Goal: Transaction & Acquisition: Purchase product/service

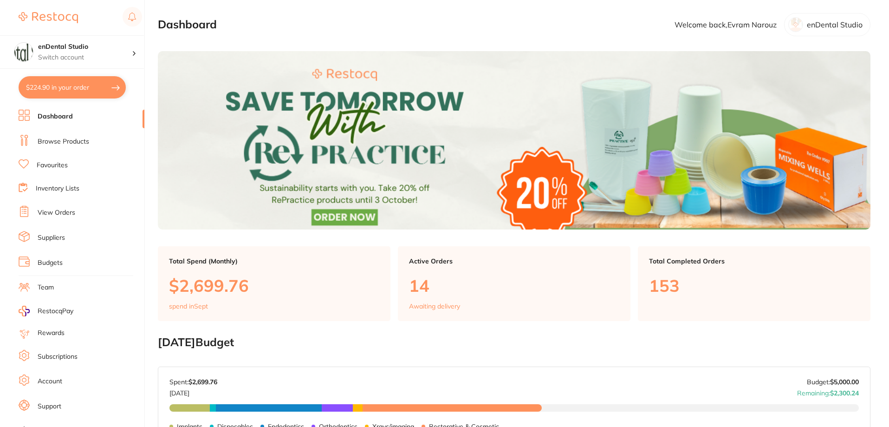
click at [68, 93] on button "$224.90 in your order" at bounding box center [72, 87] width 107 height 22
checkbox input "true"
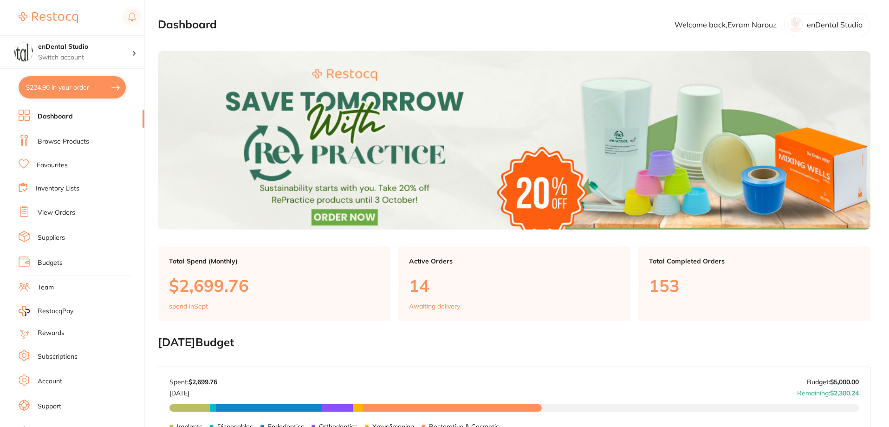
checkbox input "true"
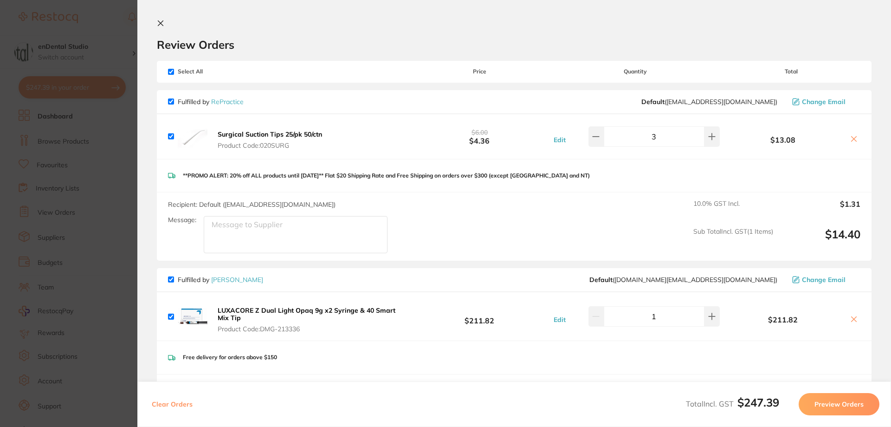
click at [851, 141] on icon at bounding box center [854, 138] width 7 height 7
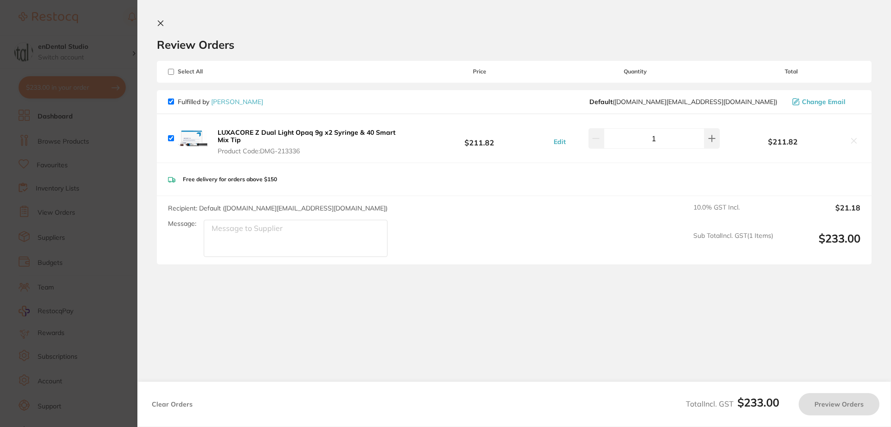
checkbox input "true"
click at [90, 154] on section "Update RRP Set your pre negotiated price for this item. Item Agreed RRP (excl. …" at bounding box center [445, 213] width 891 height 427
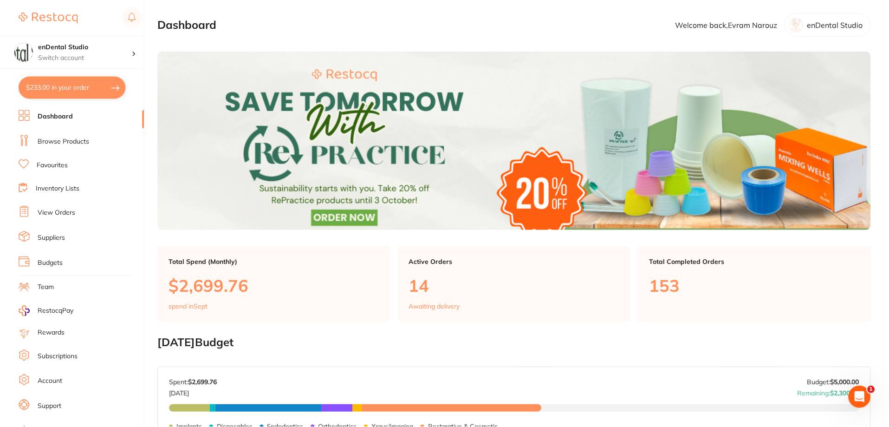
scroll to position [0, 0]
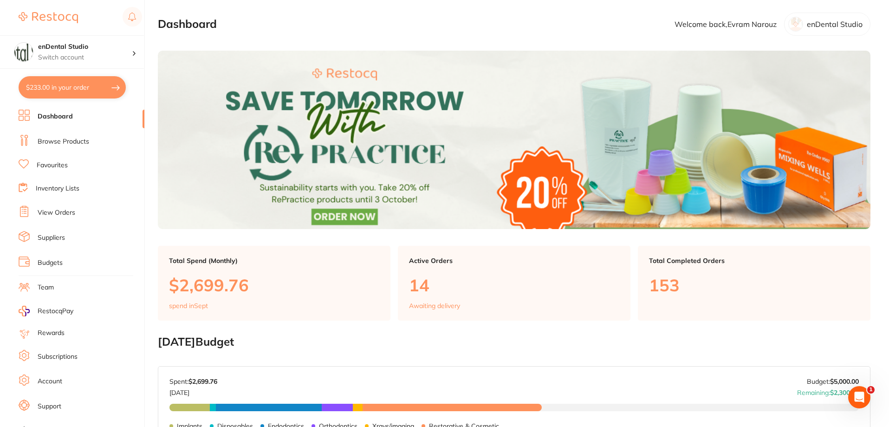
click at [74, 145] on link "Browse Products" at bounding box center [64, 141] width 52 height 9
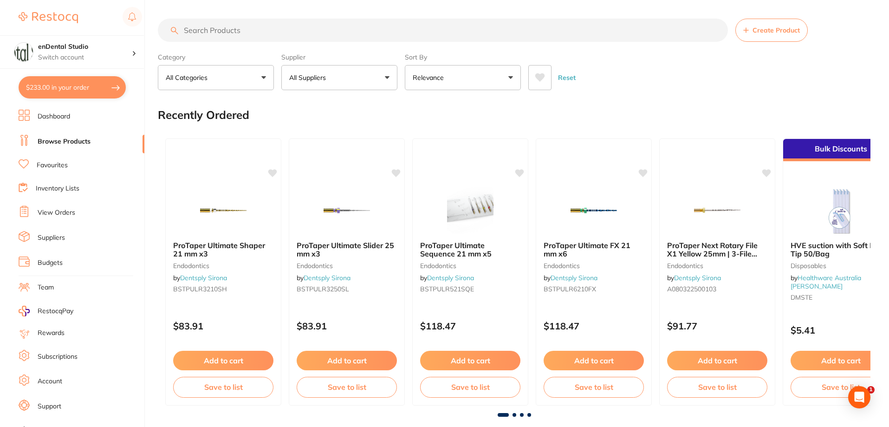
click at [278, 33] on input "search" at bounding box center [443, 30] width 570 height 23
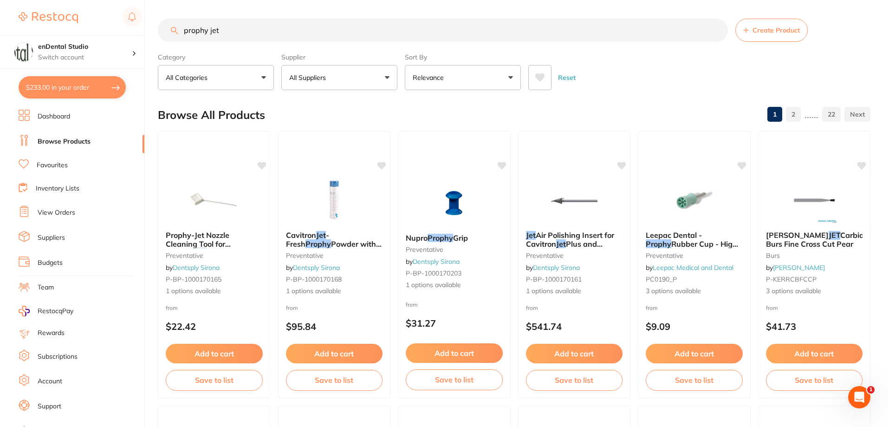
click at [342, 31] on input "prophy jet" at bounding box center [443, 30] width 570 height 23
type input "prophy jet handpiece"
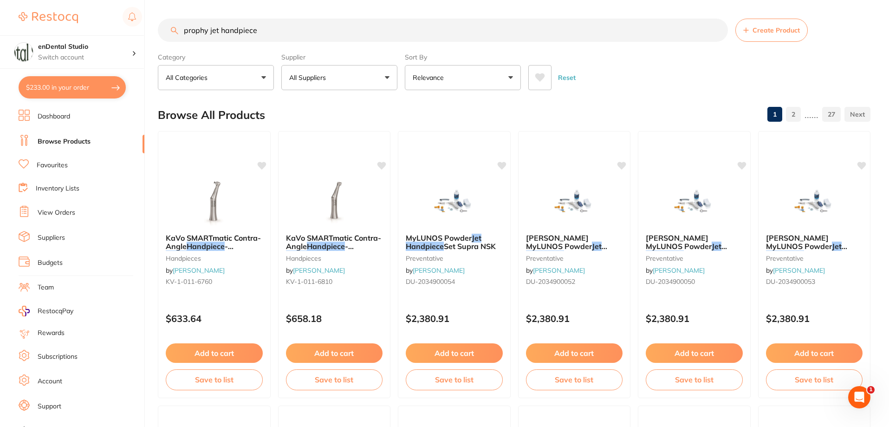
click at [365, 84] on button "All Suppliers" at bounding box center [339, 77] width 116 height 25
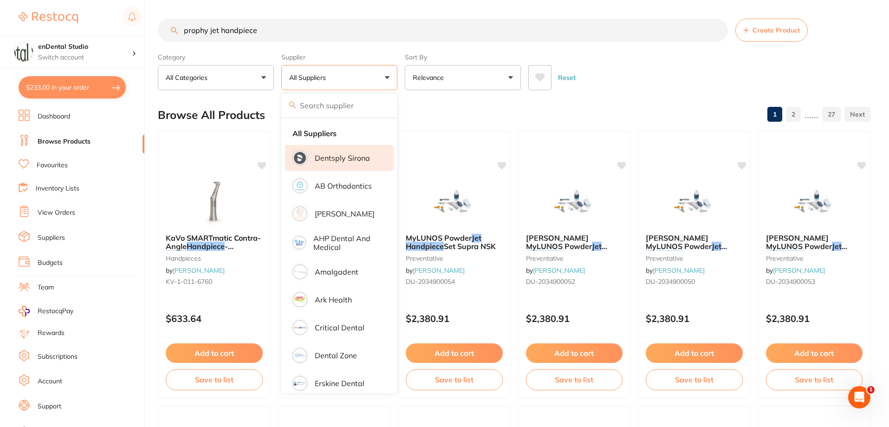
click at [334, 163] on li "Dentsply Sirona" at bounding box center [339, 158] width 109 height 26
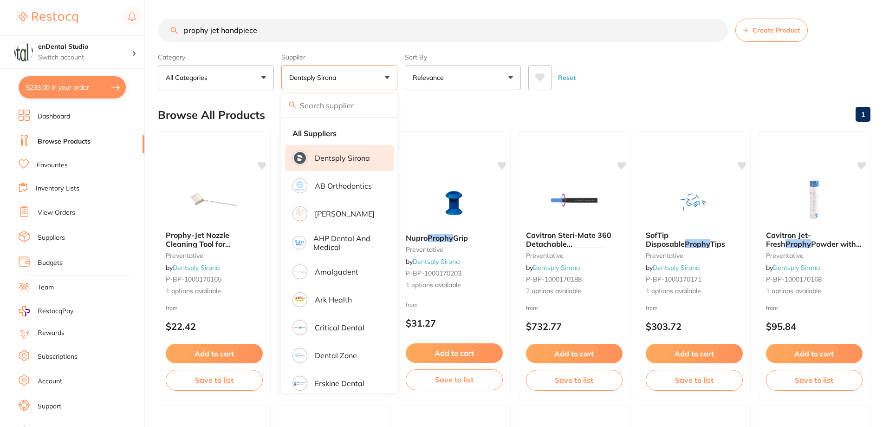
click at [666, 90] on div "Reset" at bounding box center [695, 74] width 335 height 33
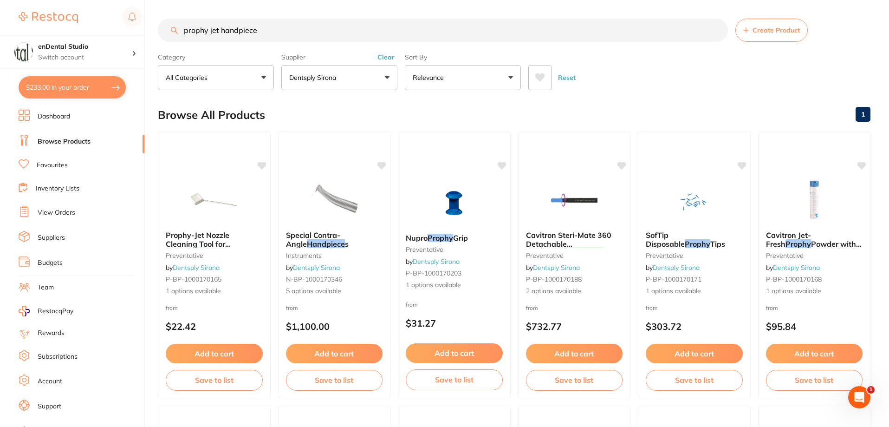
click at [369, 27] on input "prophy jet handpiece" at bounding box center [443, 30] width 570 height 23
drag, startPoint x: 351, startPoint y: 28, endPoint x: 140, endPoint y: 27, distance: 211.7
click at [140, 27] on div "$233.00 enDental Studio Switch account enDental Studio $233.00 in your order Da…" at bounding box center [444, 213] width 889 height 427
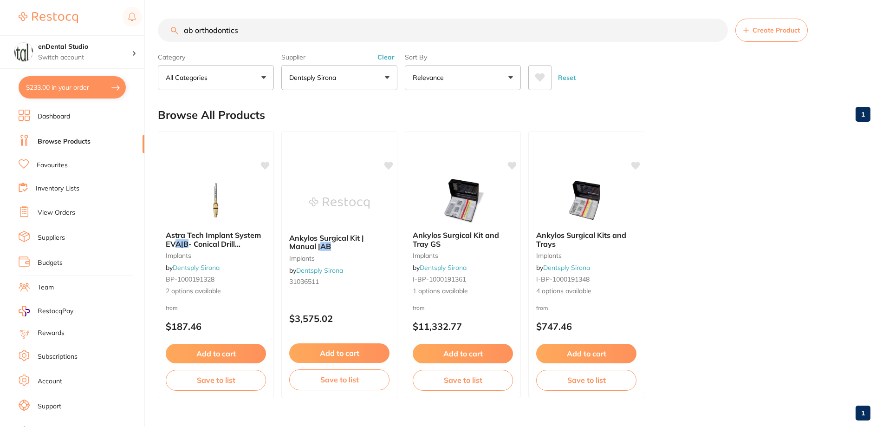
type input "ab orthodontics"
click at [381, 78] on button "Dentsply Sirona" at bounding box center [339, 77] width 116 height 25
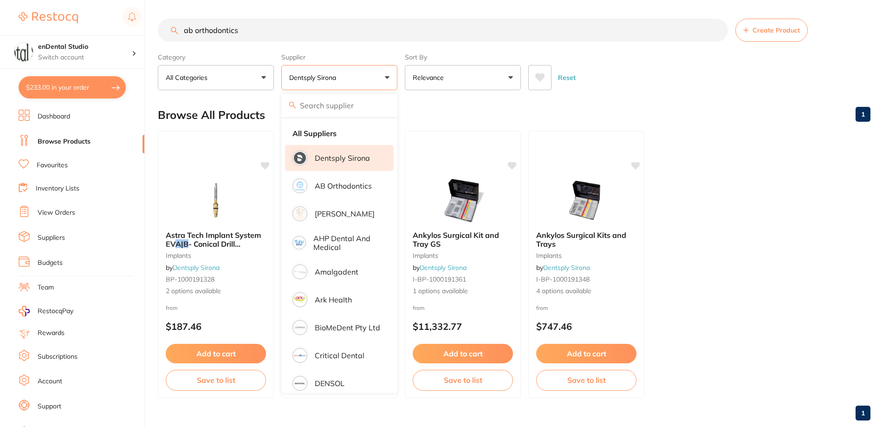
drag, startPoint x: 257, startPoint y: 22, endPoint x: 155, endPoint y: 31, distance: 102.1
click at [155, 31] on div "$233.00 enDental Studio Switch account enDental Studio $233.00 in your order Da…" at bounding box center [444, 213] width 889 height 427
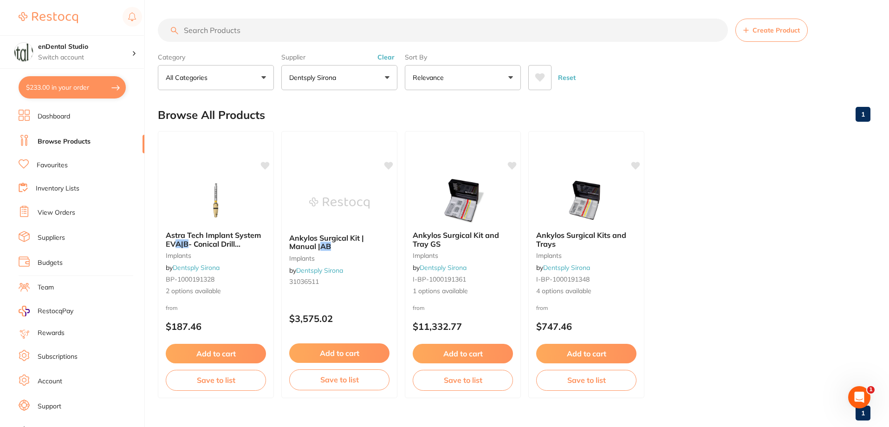
click at [328, 78] on p "Dentsply Sirona" at bounding box center [314, 77] width 51 height 9
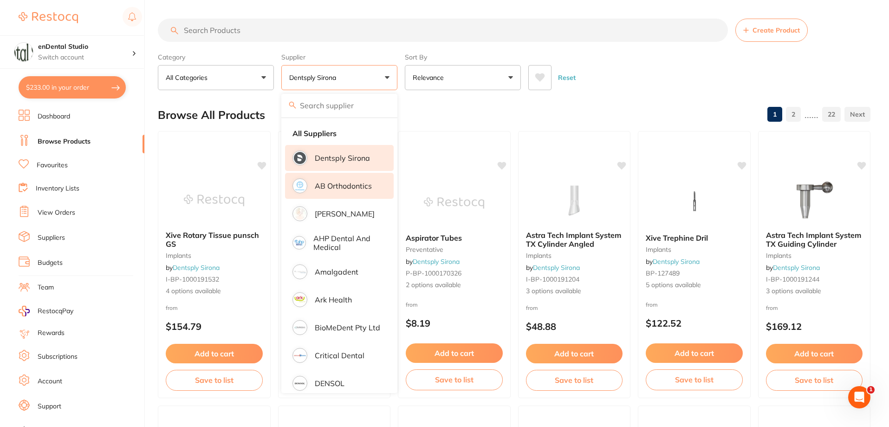
click at [320, 183] on p "AB Orthodontics" at bounding box center [343, 186] width 57 height 8
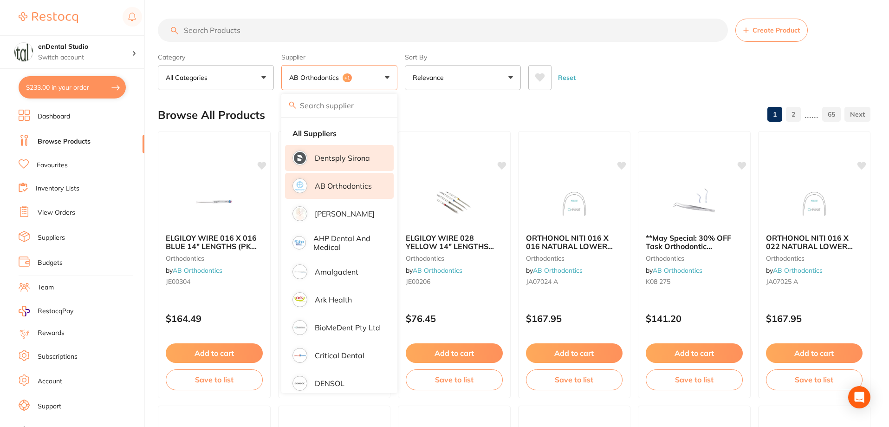
click at [260, 24] on input "search" at bounding box center [443, 30] width 570 height 23
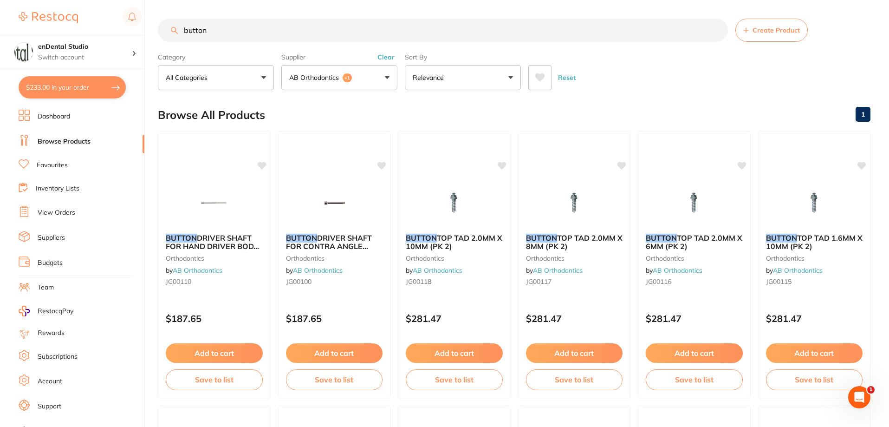
click at [182, 30] on input "button" at bounding box center [443, 30] width 570 height 23
type input "orthodontic button"
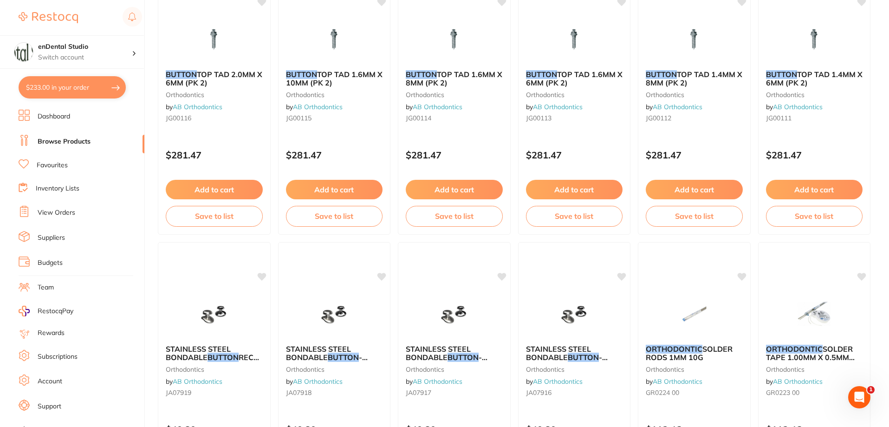
scroll to position [1393, 0]
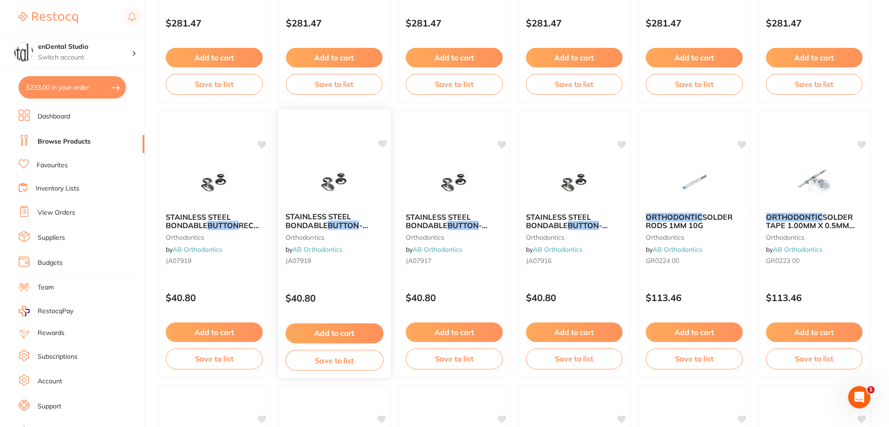
click at [345, 223] on em "BUTTON" at bounding box center [343, 225] width 32 height 9
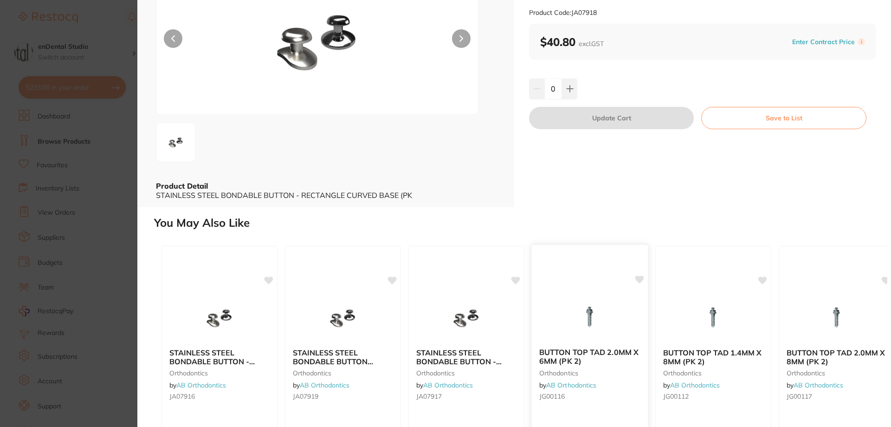
scroll to position [188, 0]
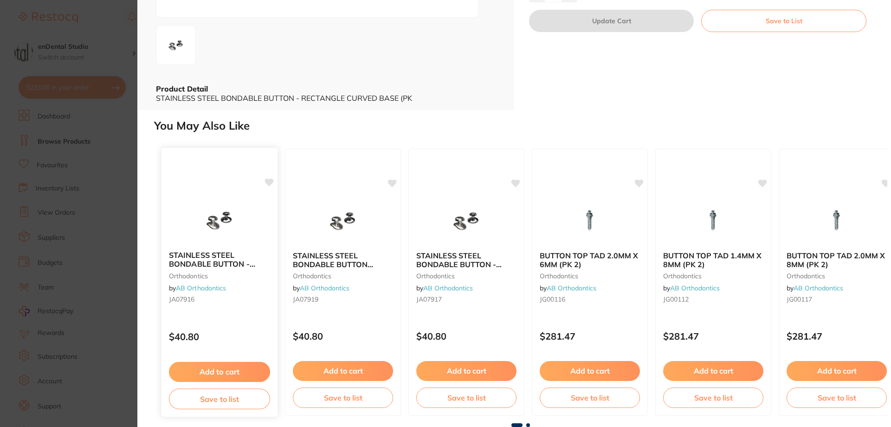
click at [243, 232] on img at bounding box center [219, 219] width 61 height 47
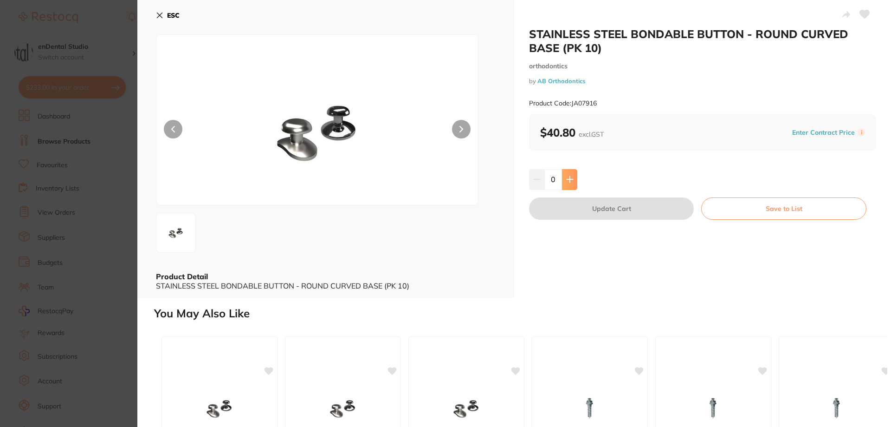
click at [571, 182] on icon at bounding box center [569, 179] width 7 height 7
click at [564, 176] on button at bounding box center [569, 179] width 15 height 20
type input "2"
click at [582, 208] on button "Update Cart" at bounding box center [611, 208] width 165 height 22
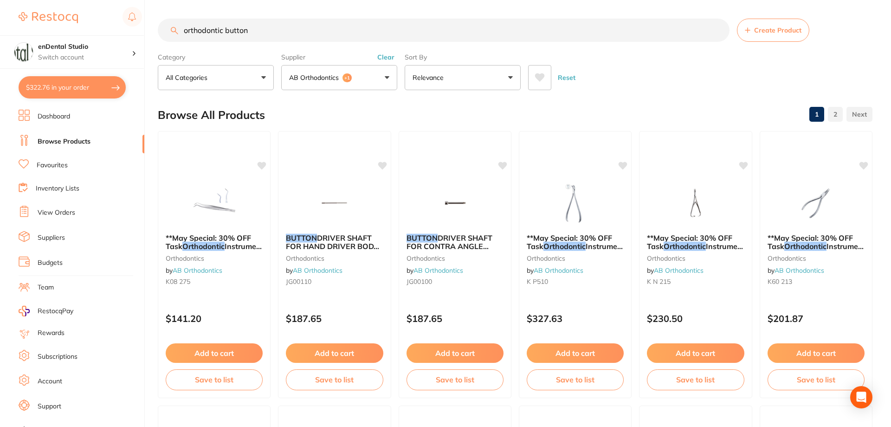
checkbox input "false"
click at [232, 32] on input "orthodontic button" at bounding box center [443, 30] width 570 height 23
click at [231, 32] on input "orthodontic button" at bounding box center [443, 30] width 570 height 23
click at [282, 78] on button "AB Orthodontics +1" at bounding box center [339, 77] width 116 height 25
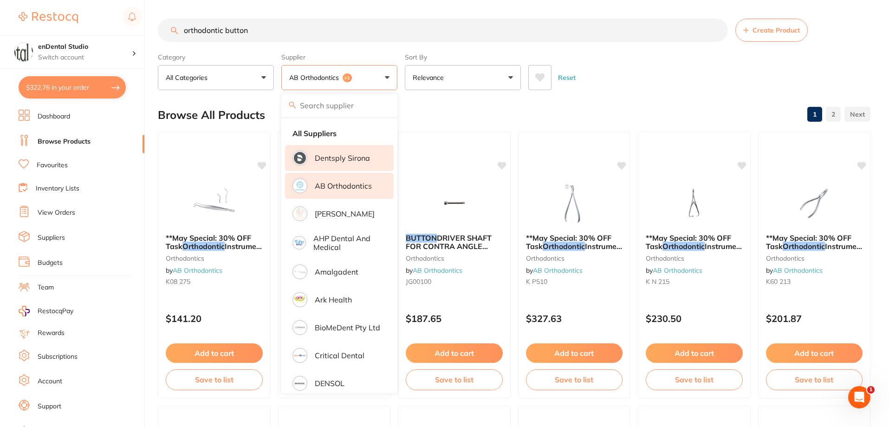
click at [307, 160] on li "Dentsply Sirona" at bounding box center [339, 158] width 109 height 26
click at [316, 184] on p "AB Orthodontics" at bounding box center [343, 186] width 57 height 8
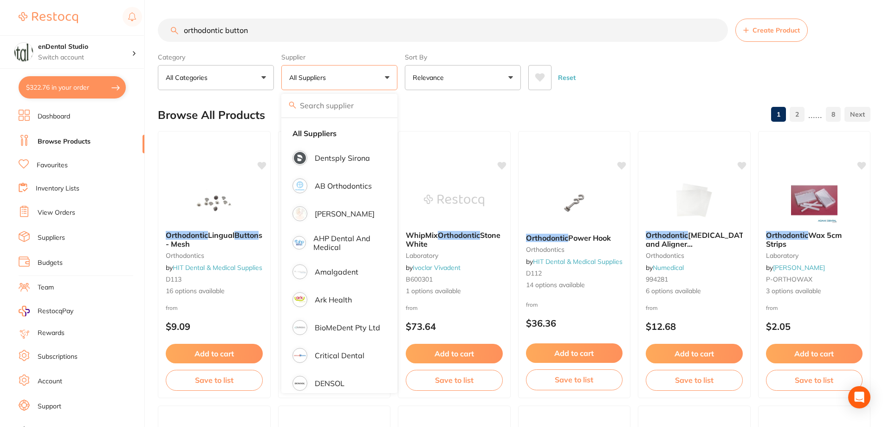
click at [220, 35] on input "orthodontic button" at bounding box center [443, 30] width 570 height 23
click at [219, 35] on input "orthodontic button" at bounding box center [443, 30] width 570 height 23
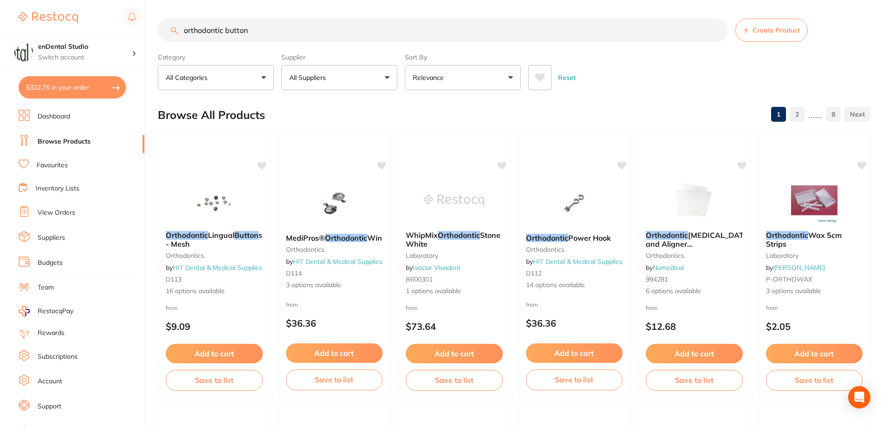
click at [219, 34] on input "orthodontic button" at bounding box center [443, 30] width 570 height 23
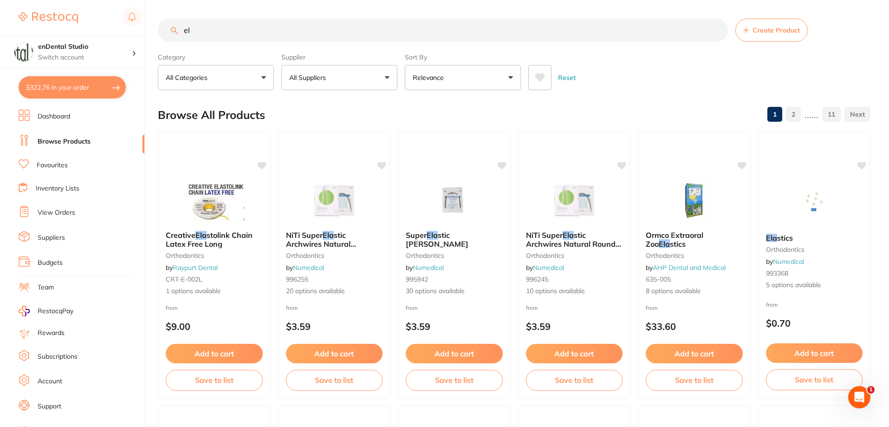
type input "e"
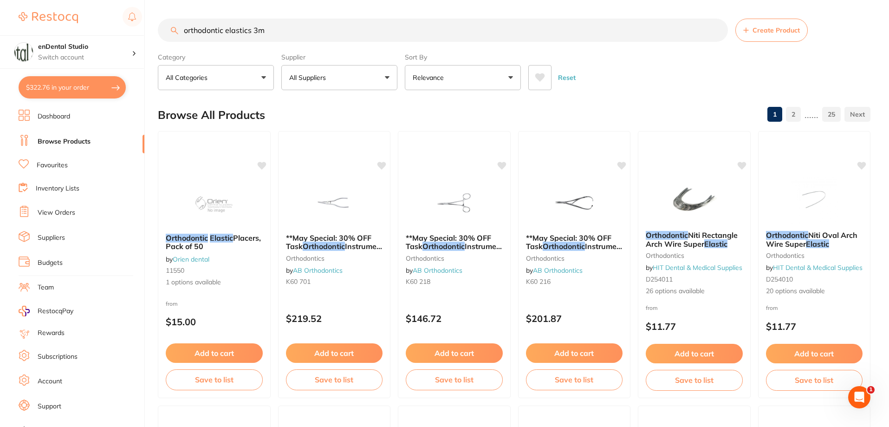
type input "orthodontic elastics 3m"
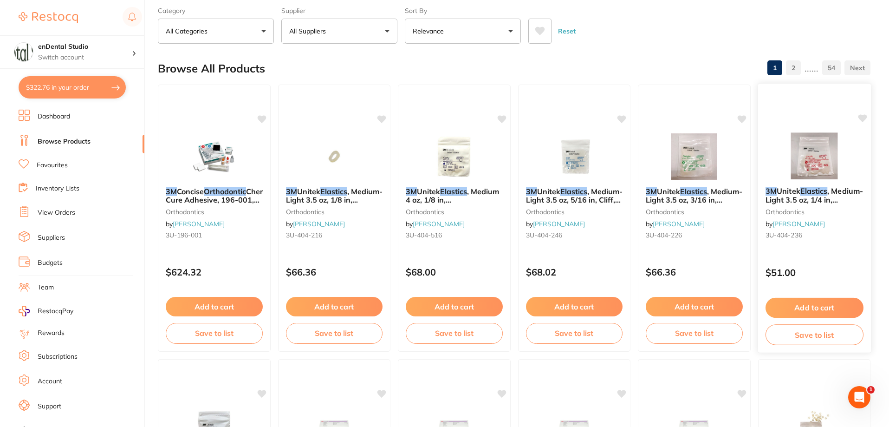
click at [806, 193] on em "Elastics" at bounding box center [813, 190] width 27 height 9
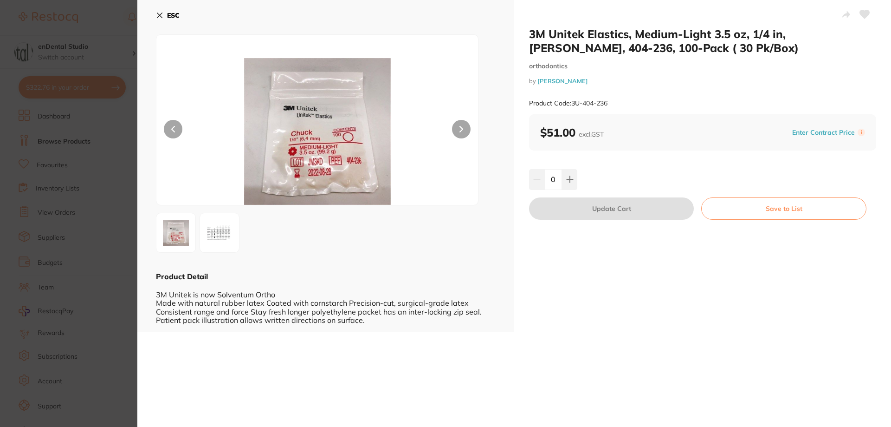
click at [53, 191] on section "3M Unitek Elastics, Medium-Light 3.5 oz, 1/4 in, [PERSON_NAME], 404-236, 100-Pa…" at bounding box center [445, 213] width 891 height 427
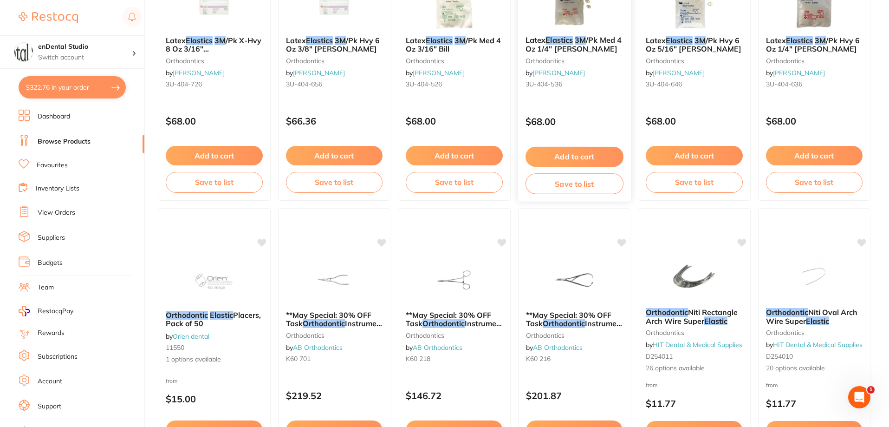
scroll to position [1021, 0]
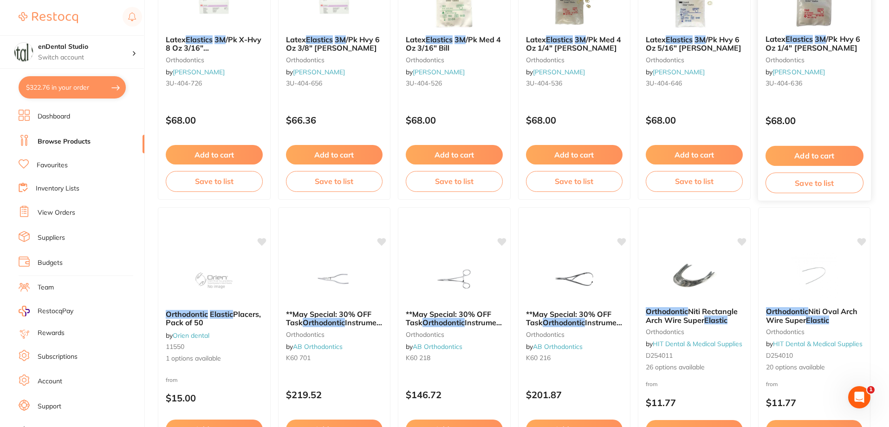
click at [813, 33] on div "Latex Elastics 3M /Pk Hvy 6 Oz 1/4" [PERSON_NAME] orthodontics by [PERSON_NAME]…" at bounding box center [814, 62] width 113 height 71
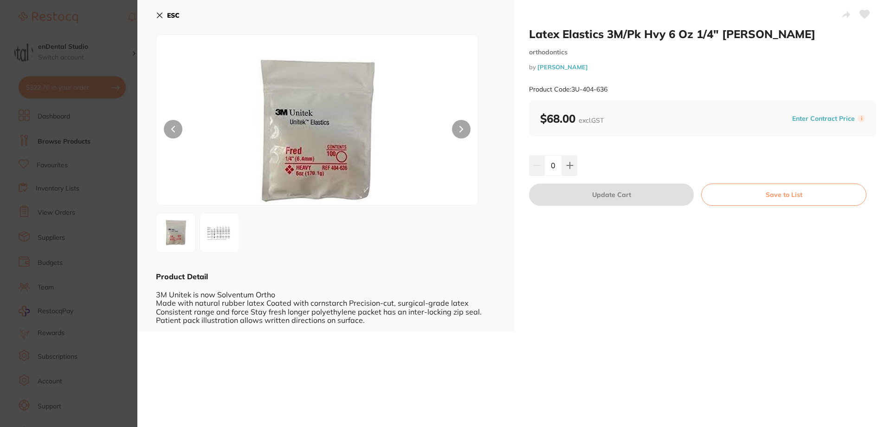
click at [457, 125] on button at bounding box center [461, 129] width 19 height 19
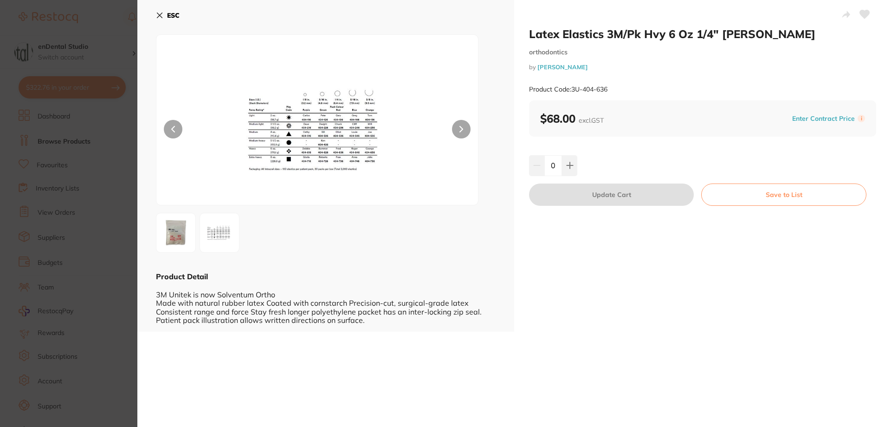
click at [174, 127] on icon at bounding box center [173, 129] width 3 height 6
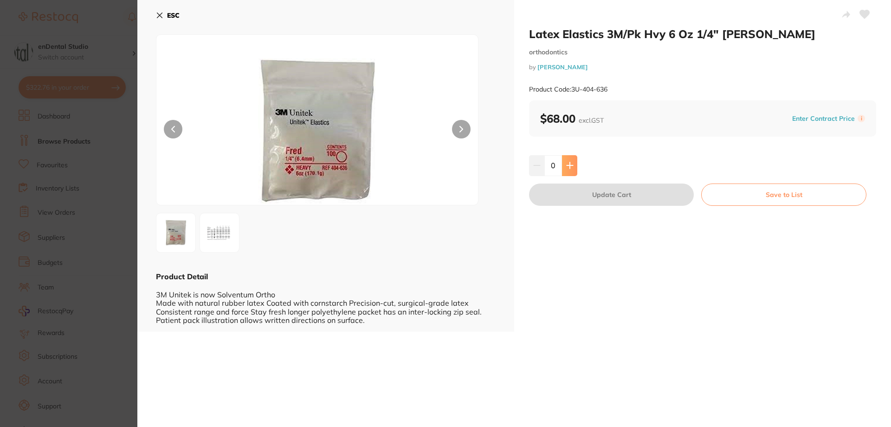
click at [573, 174] on button at bounding box center [569, 165] width 15 height 20
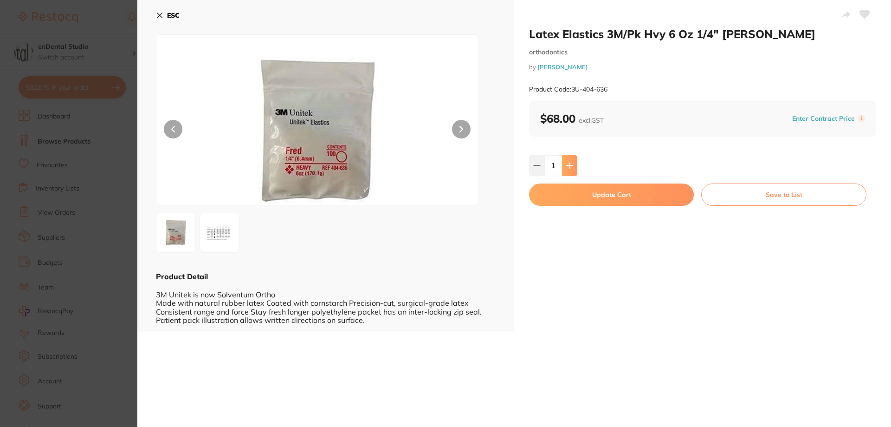
click at [573, 174] on button at bounding box center [569, 165] width 15 height 20
type input "2"
click at [642, 202] on button "Update Cart" at bounding box center [611, 194] width 165 height 22
checkbox input "false"
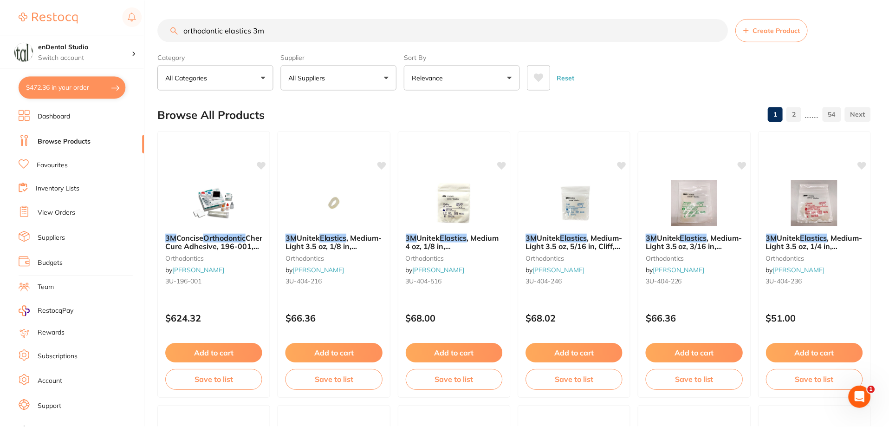
scroll to position [1021, 0]
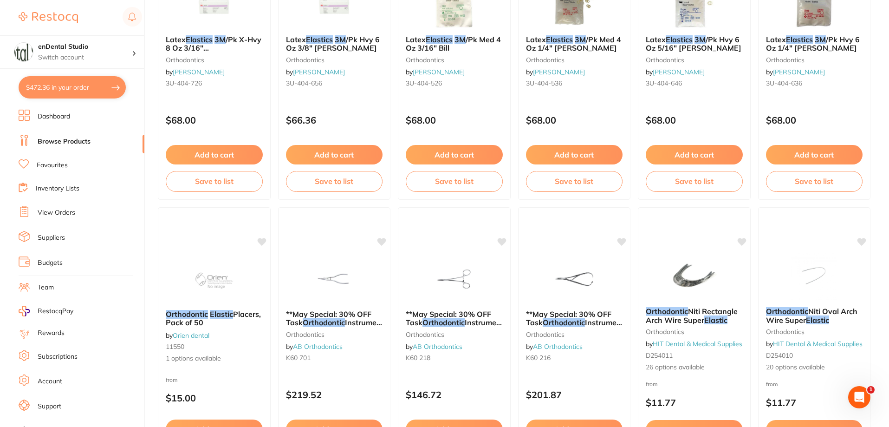
click at [78, 92] on button "$472.36 in your order" at bounding box center [72, 87] width 107 height 22
checkbox input "true"
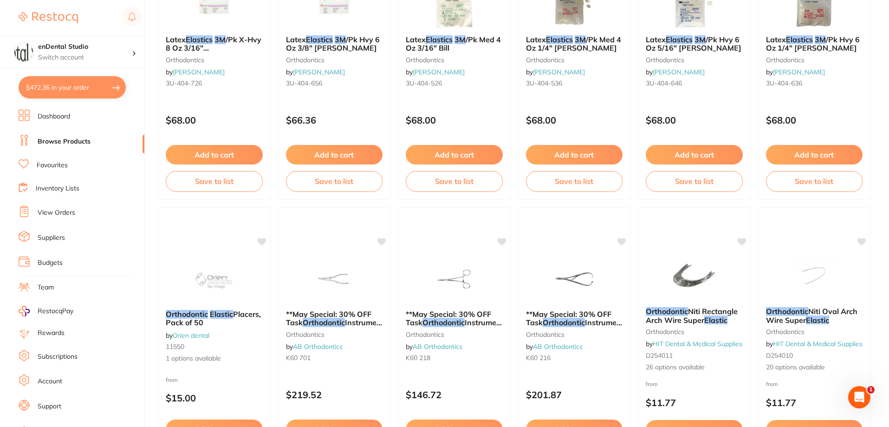
checkbox input "true"
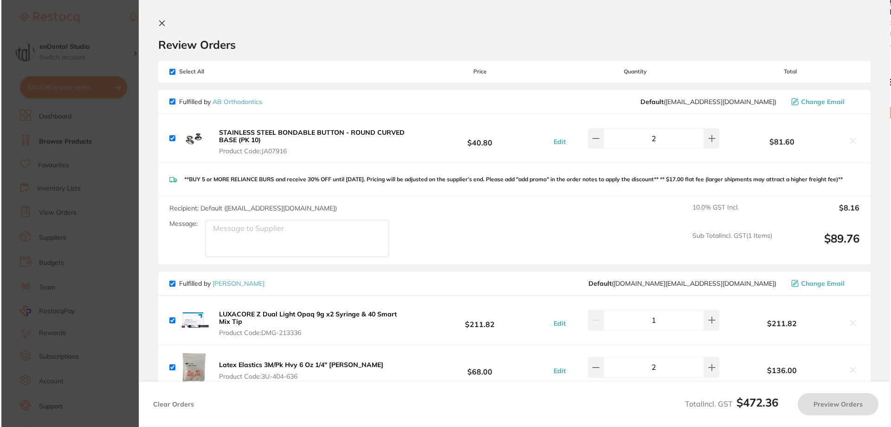
scroll to position [0, 0]
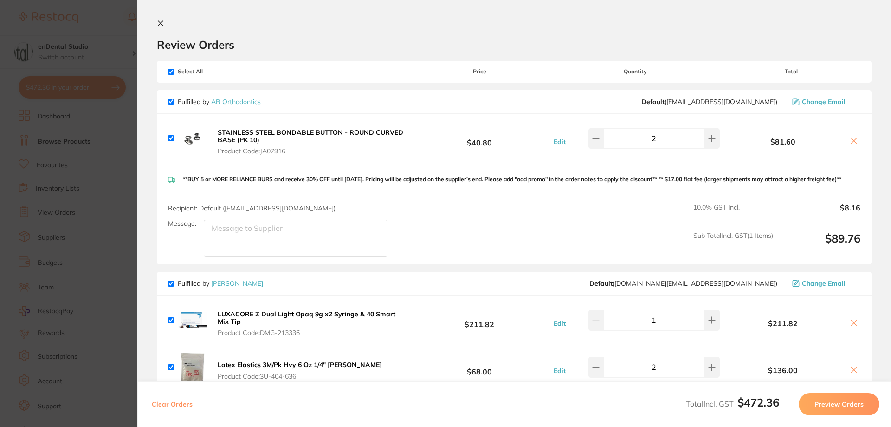
click at [156, 22] on section "Review Orders Your orders are being processed and we will notify you once we ha…" at bounding box center [514, 213] width 754 height 427
click at [158, 21] on icon at bounding box center [160, 23] width 5 height 5
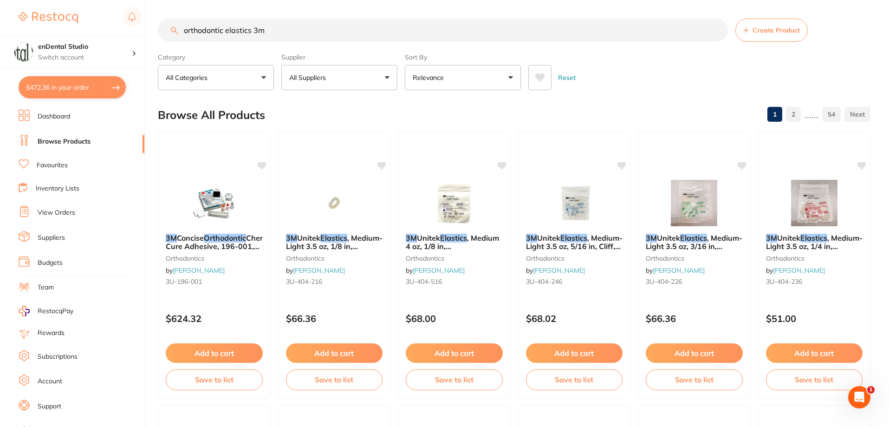
drag, startPoint x: 300, startPoint y: 36, endPoint x: 89, endPoint y: 21, distance: 212.3
click at [89, 21] on div "$472.36 enDental Studio Switch account enDental Studio $472.36 in your order Da…" at bounding box center [444, 213] width 889 height 427
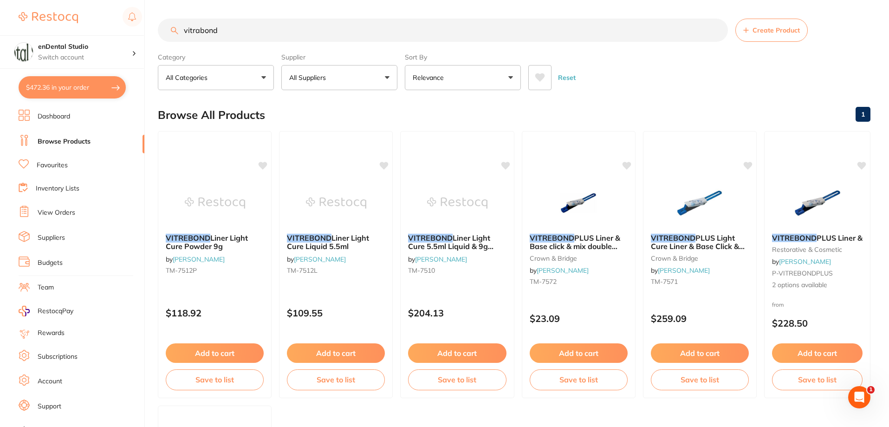
drag, startPoint x: 371, startPoint y: 30, endPoint x: 115, endPoint y: 13, distance: 256.8
click at [115, 13] on div "$472.36 enDental Studio Switch account enDental Studio $472.36 in your order Da…" at bounding box center [444, 213] width 889 height 427
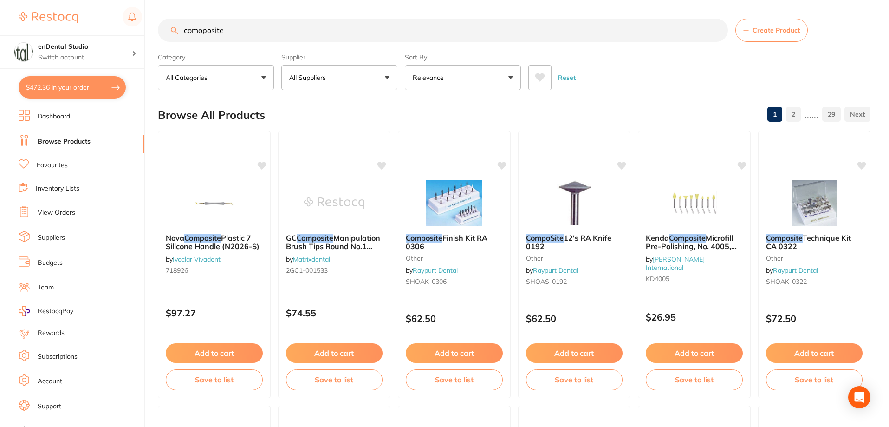
click at [343, 83] on button "All Suppliers" at bounding box center [339, 77] width 116 height 25
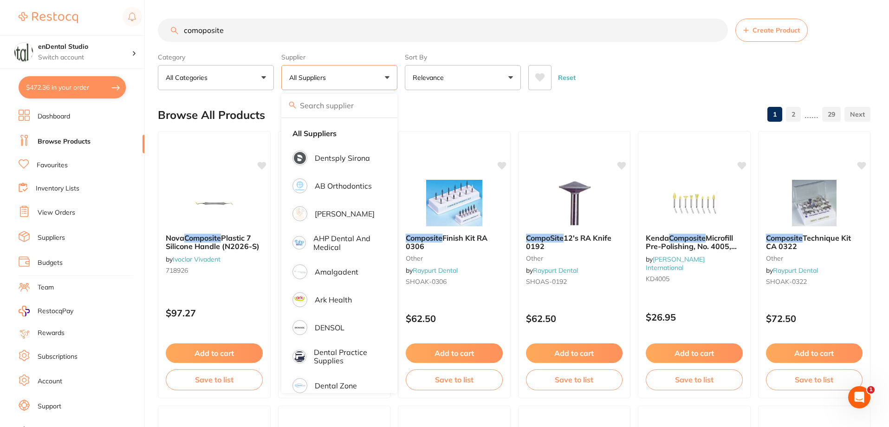
click at [262, 19] on input "comoposite" at bounding box center [443, 30] width 570 height 23
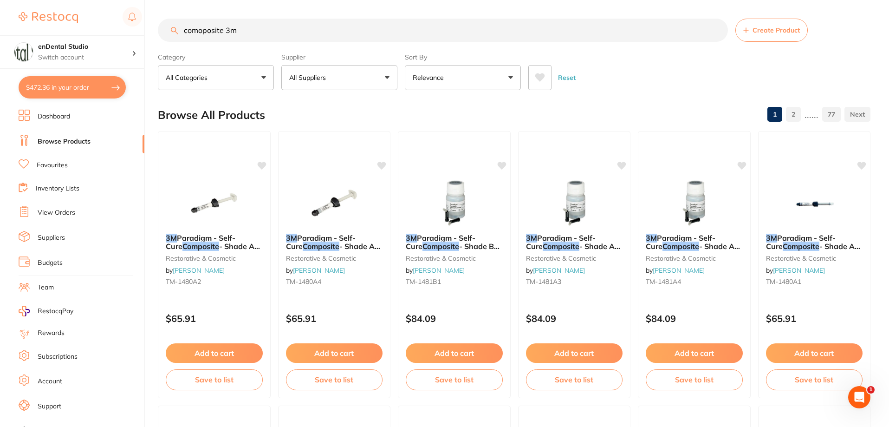
scroll to position [0, 0]
drag, startPoint x: 268, startPoint y: 40, endPoint x: 163, endPoint y: 41, distance: 105.9
click at [163, 41] on div "comoposite 3m Create Product" at bounding box center [514, 30] width 713 height 23
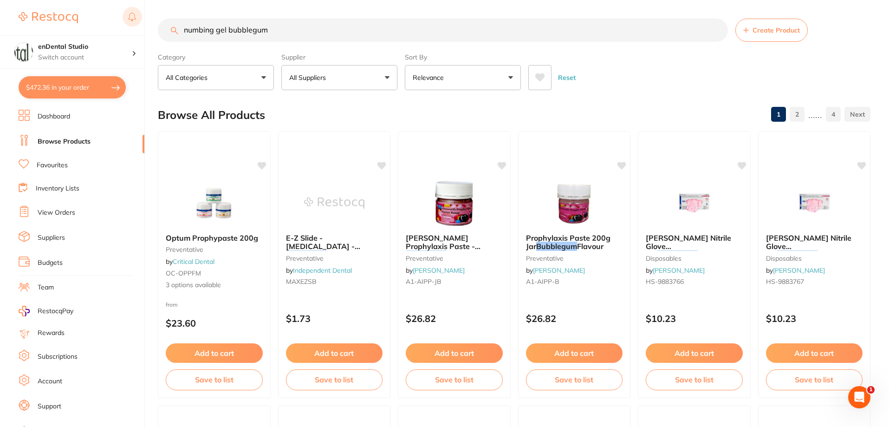
scroll to position [0, 0]
drag, startPoint x: 295, startPoint y: 30, endPoint x: 129, endPoint y: 27, distance: 166.7
click at [129, 27] on div "$472.36 enDental Studio Switch account enDental Studio $472.36 in your order Da…" at bounding box center [444, 213] width 889 height 427
type input "red etch"
